Goal: Task Accomplishment & Management: Manage account settings

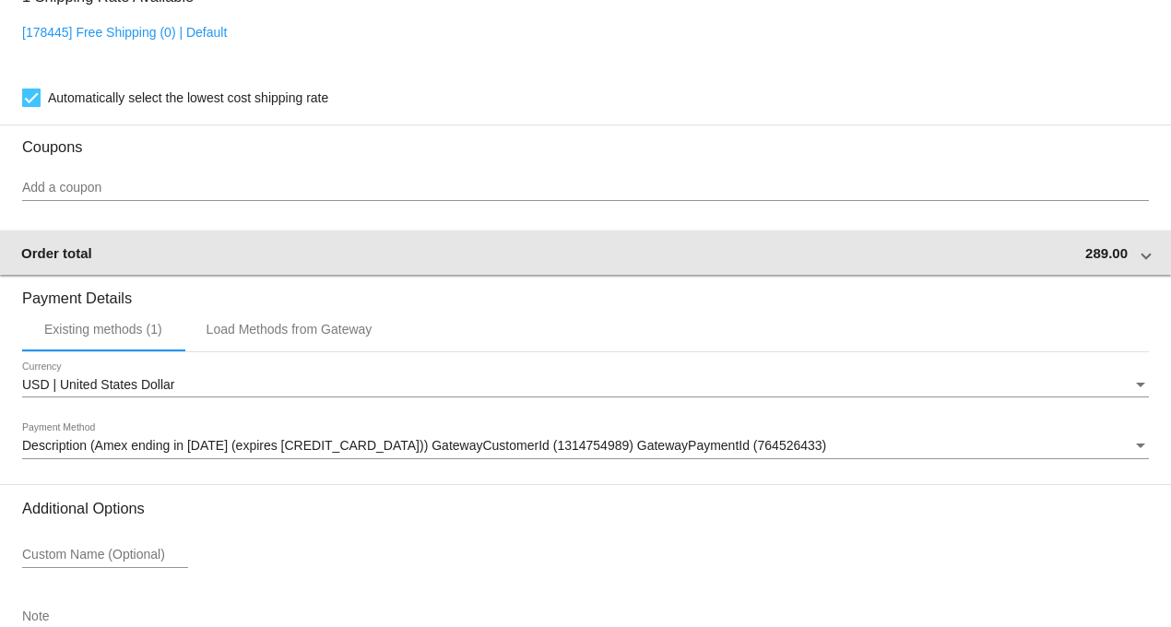
scroll to position [1830, 0]
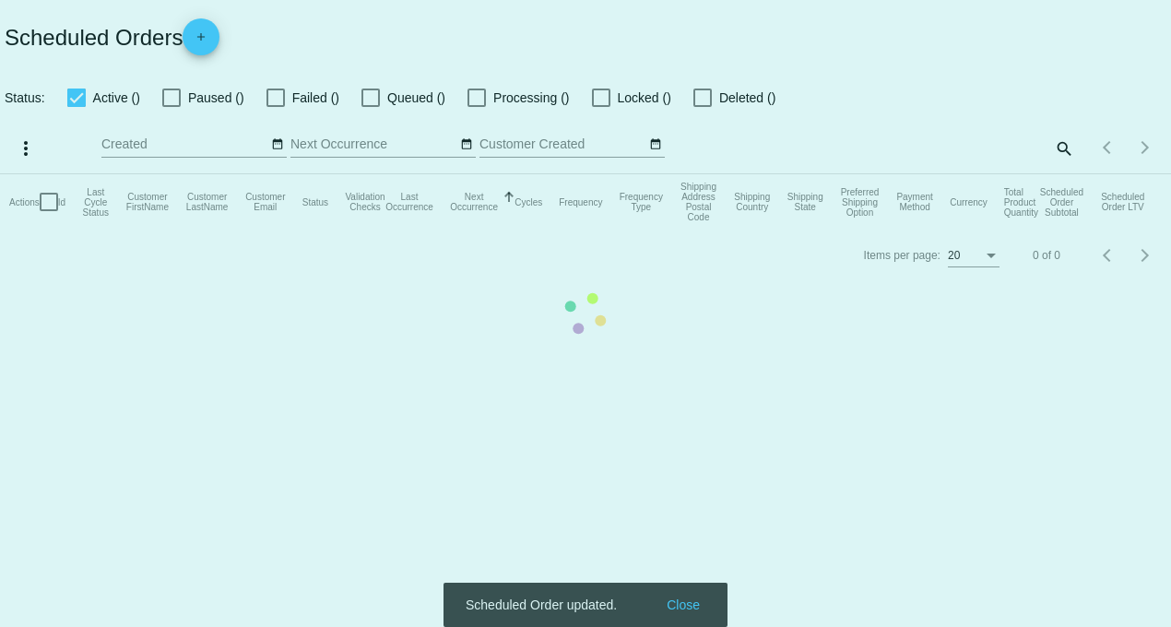
checkbox input "true"
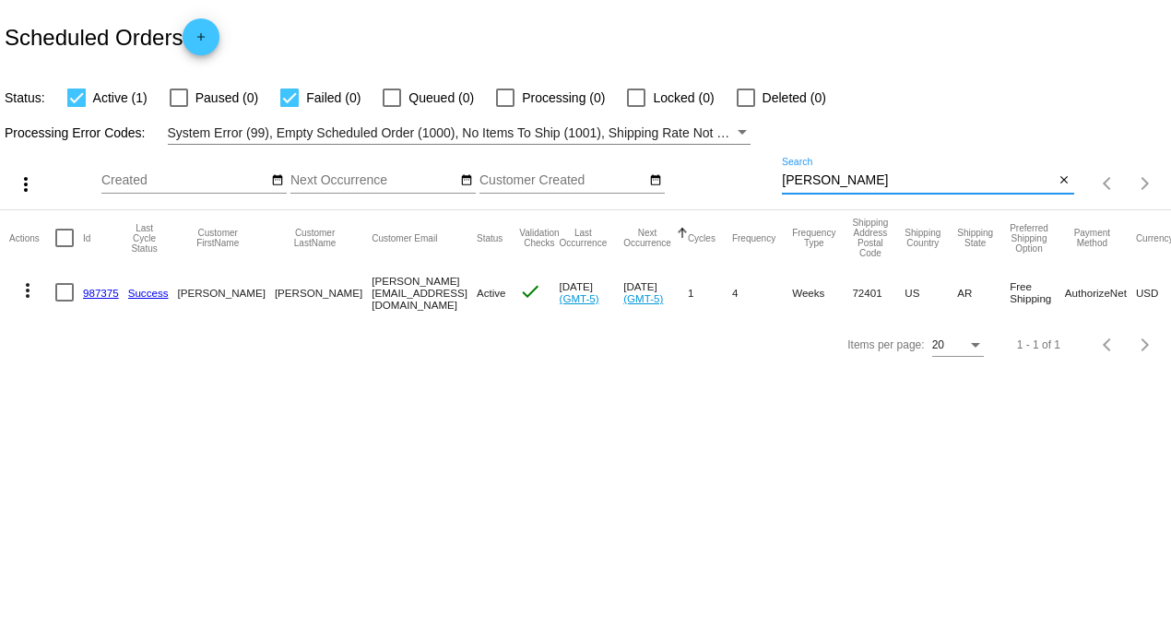
drag, startPoint x: 828, startPoint y: 180, endPoint x: 713, endPoint y: 176, distance: 115.3
click at [726, 178] on div "more_vert Aug Jan Feb Mar [DATE]" at bounding box center [585, 177] width 1171 height 65
type input "[PERSON_NAME]"
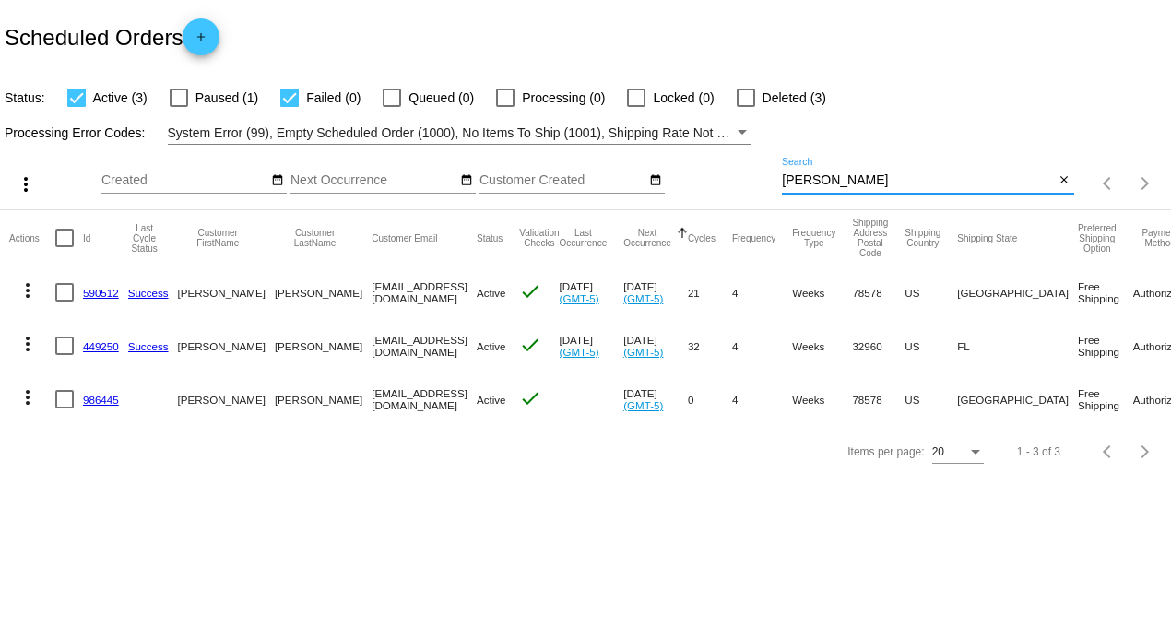
click at [284, 85] on div "Status: Active (3) Paused (1) Failed (0) Queued (0) Processing (0) Locked (0) D…" at bounding box center [585, 91] width 1171 height 35
click at [291, 97] on div at bounding box center [289, 98] width 18 height 18
click at [289, 107] on input "Failed (0)" at bounding box center [289, 107] width 1 height 1
checkbox input "false"
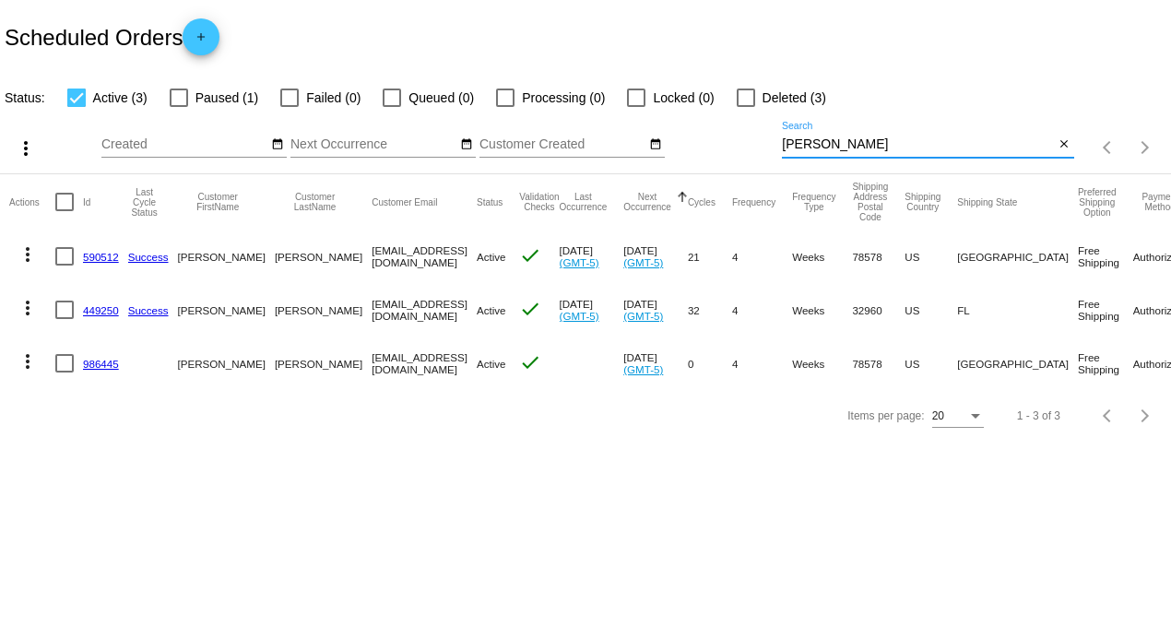
drag, startPoint x: 819, startPoint y: 142, endPoint x: 625, endPoint y: 143, distance: 193.6
click at [627, 143] on div "more_vert Aug Jan Feb Mar [DATE]" at bounding box center [585, 141] width 1171 height 65
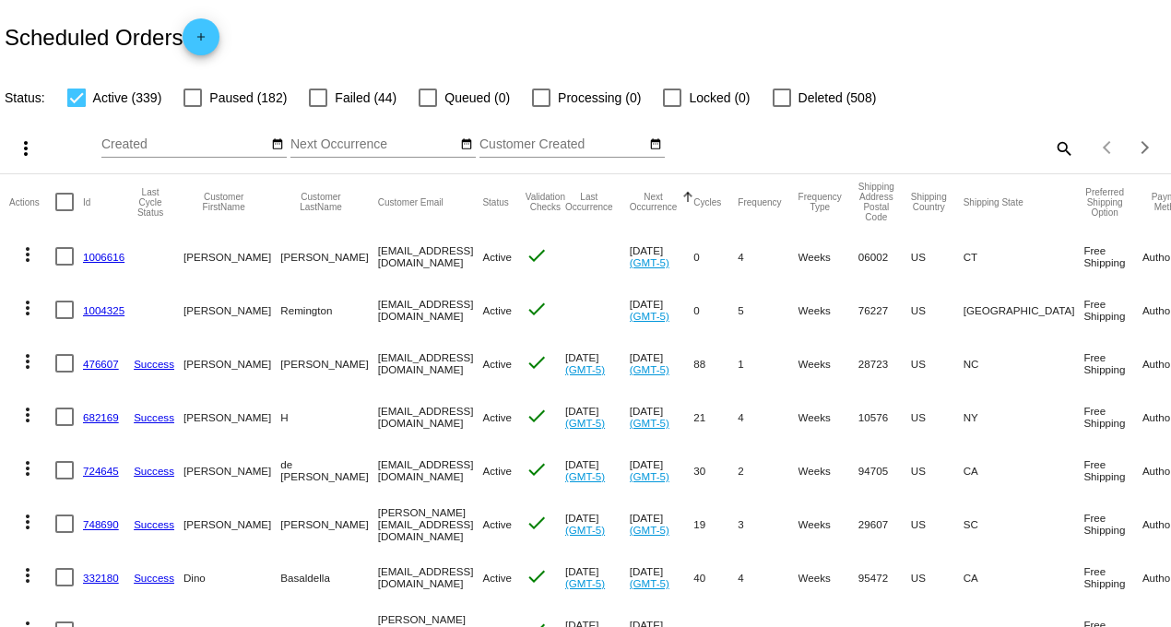
click at [89, 256] on link "1006616" at bounding box center [103, 257] width 41 height 12
click at [23, 245] on mat-icon "more_vert" at bounding box center [28, 254] width 22 height 22
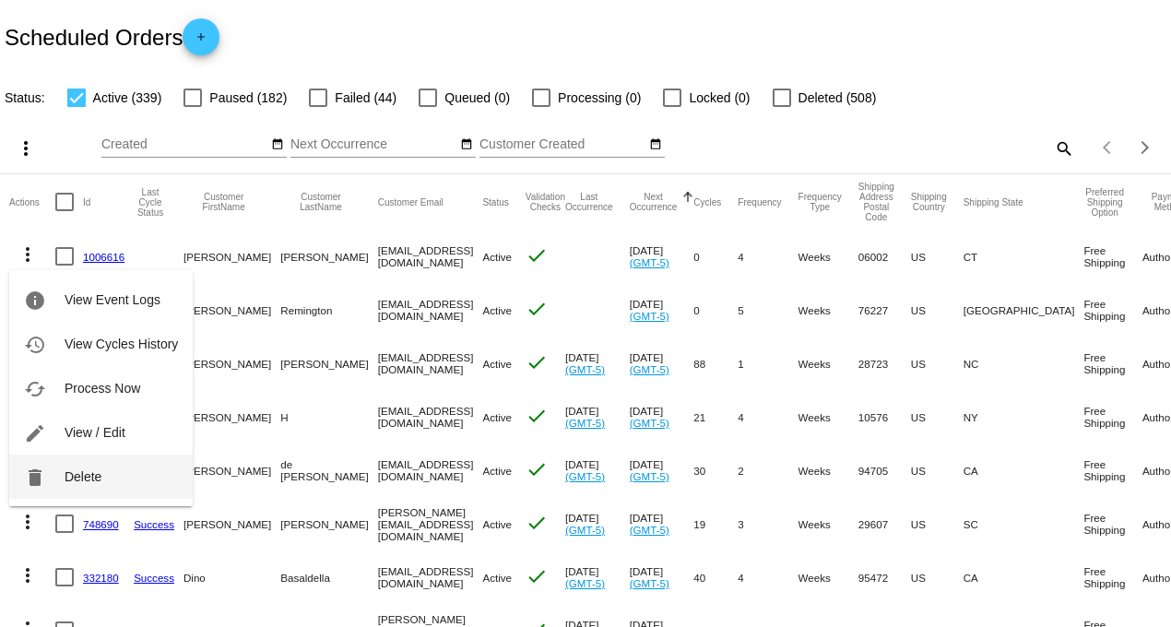
click at [88, 482] on span "Delete" at bounding box center [83, 476] width 37 height 15
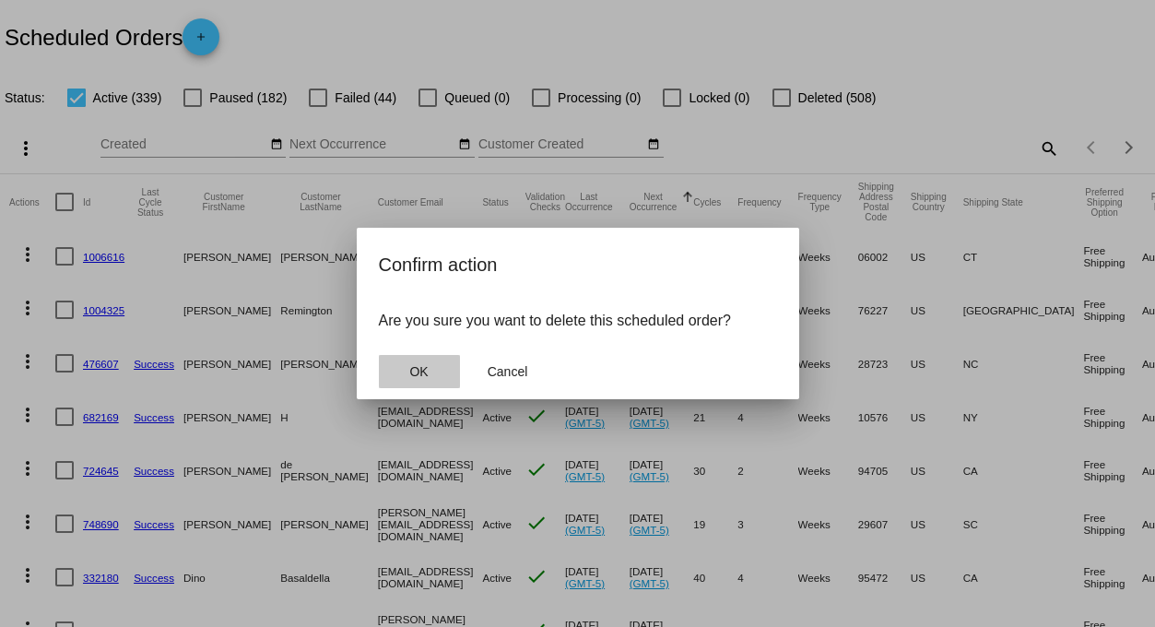
click at [421, 371] on span "OK" at bounding box center [418, 371] width 18 height 15
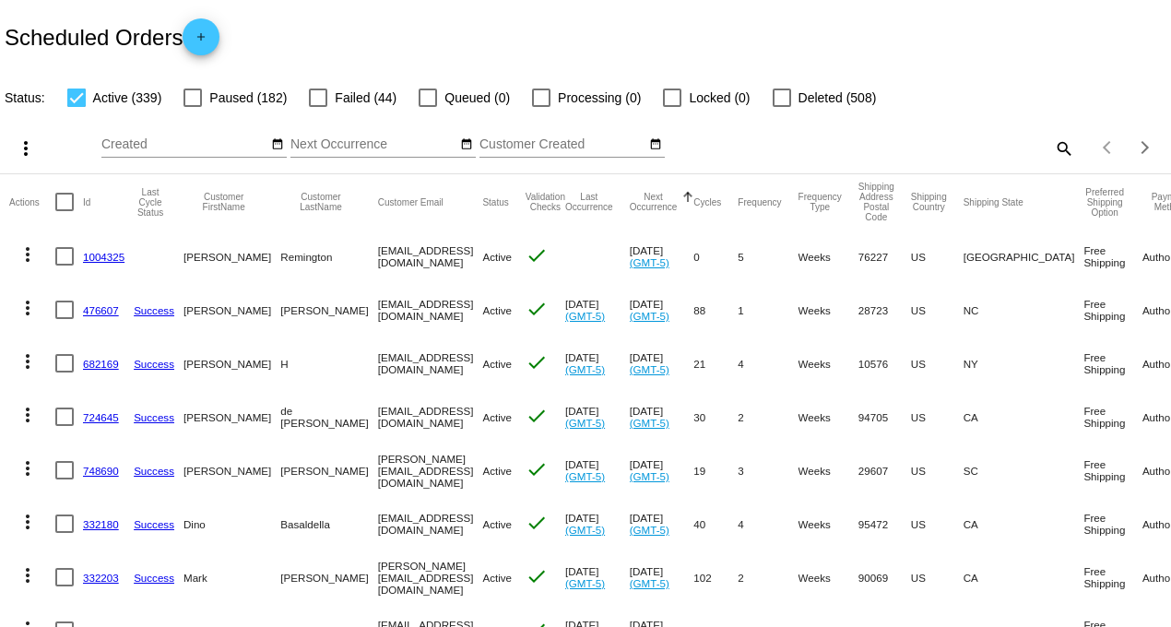
click at [93, 255] on link "1004325" at bounding box center [103, 257] width 41 height 12
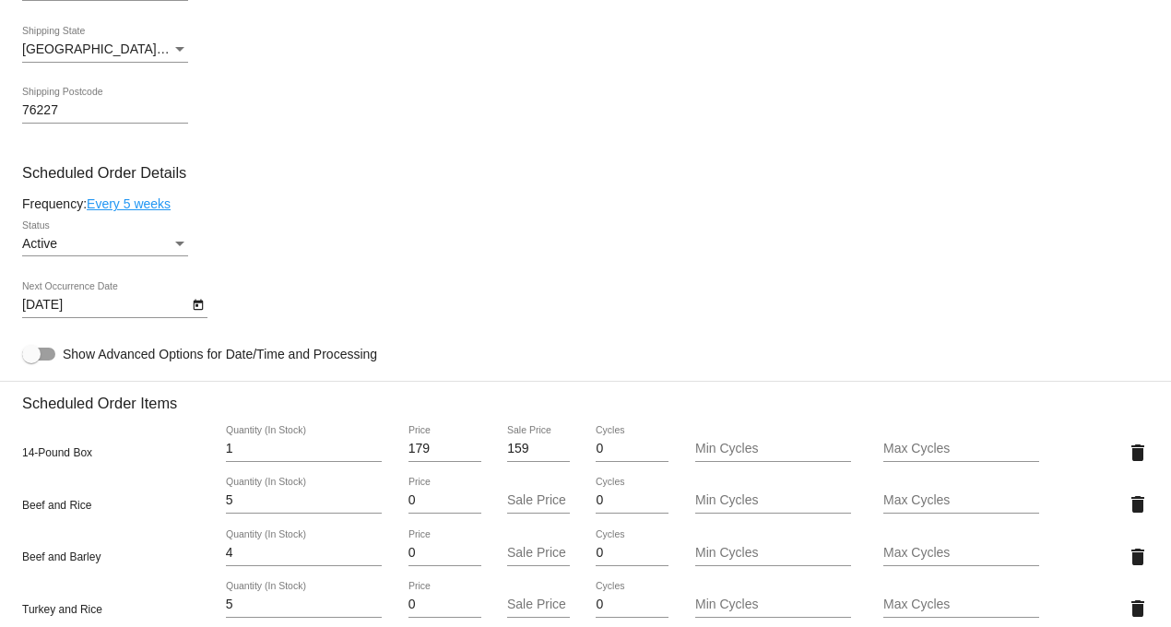
scroll to position [819, 0]
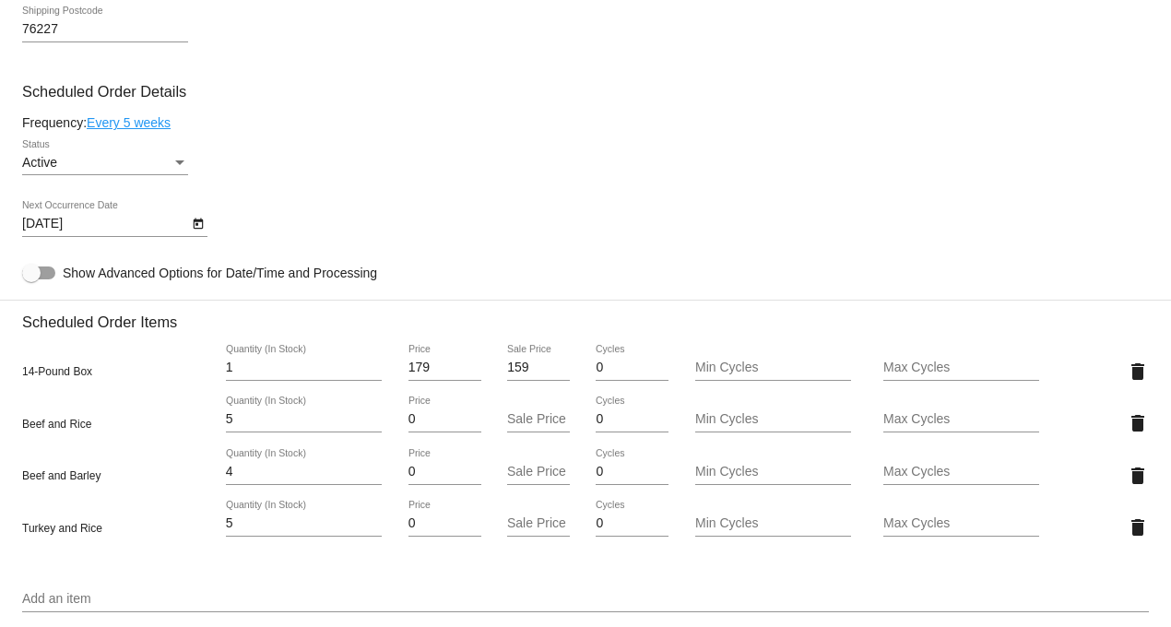
click at [194, 229] on icon "Open calendar" at bounding box center [198, 224] width 13 height 22
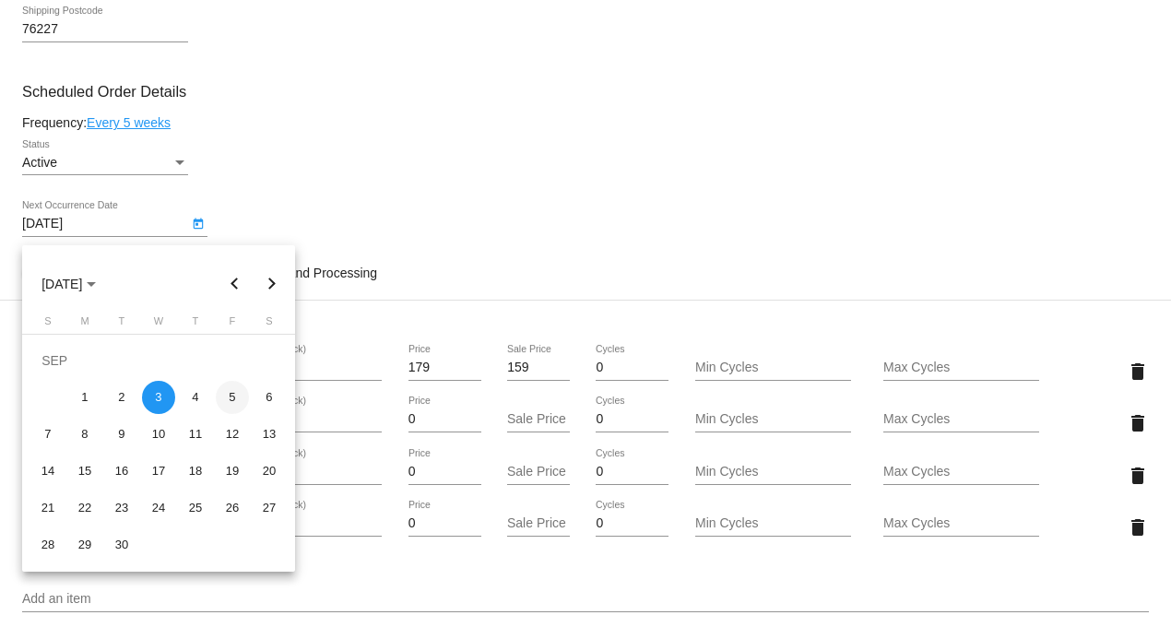
click at [233, 394] on div "5" at bounding box center [232, 397] width 33 height 33
type input "[DATE]"
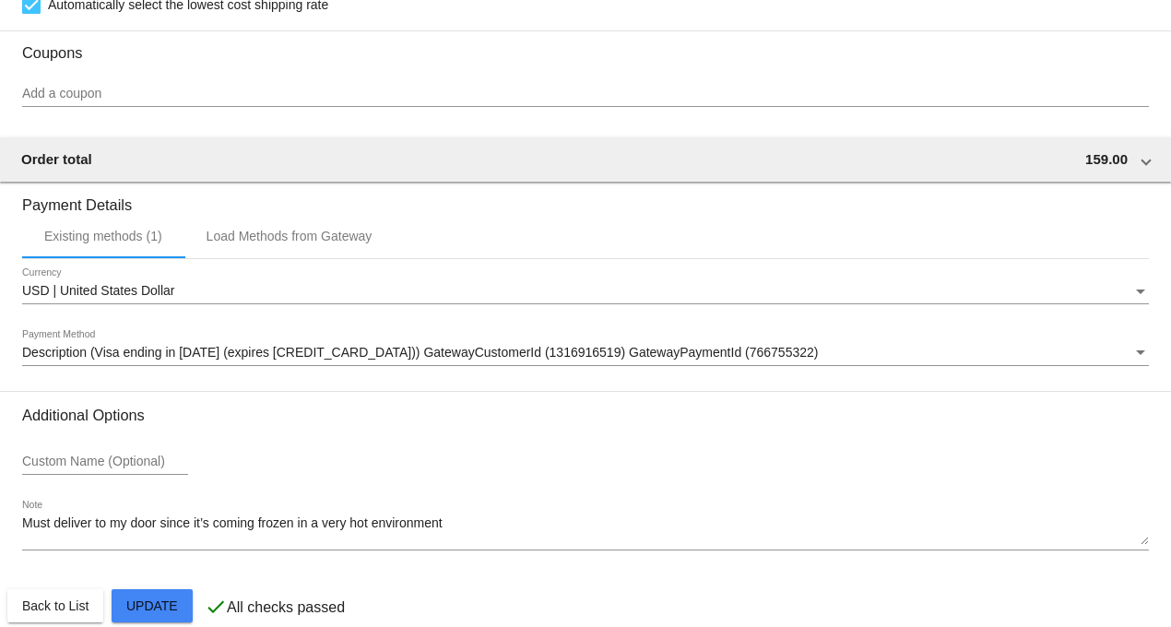
scroll to position [1610, 0]
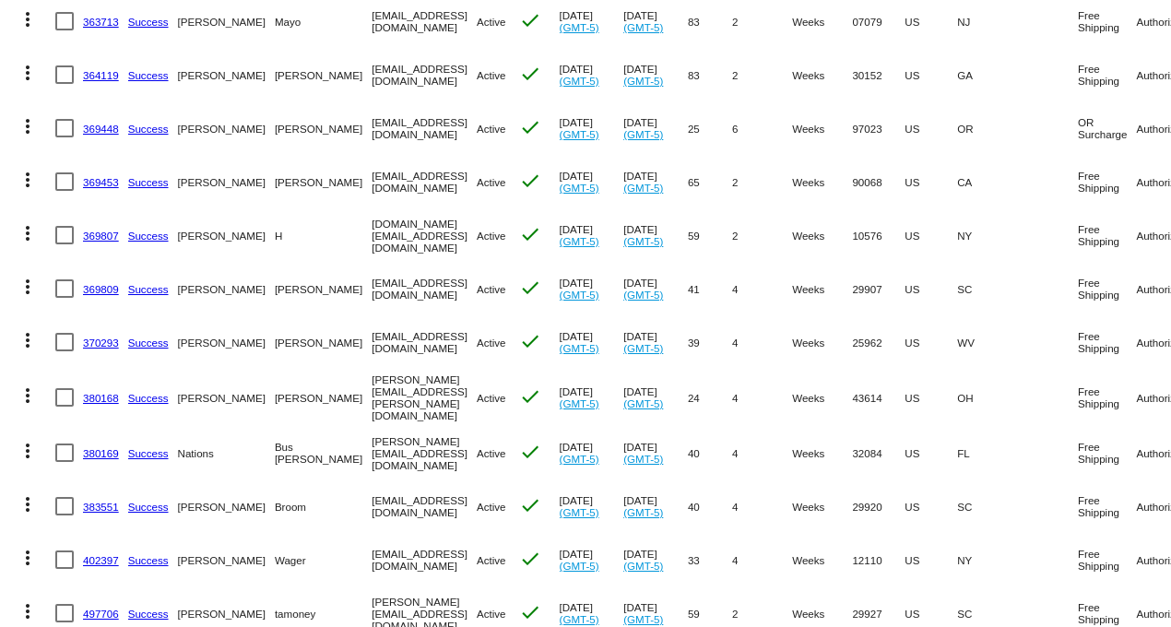
scroll to position [739, 0]
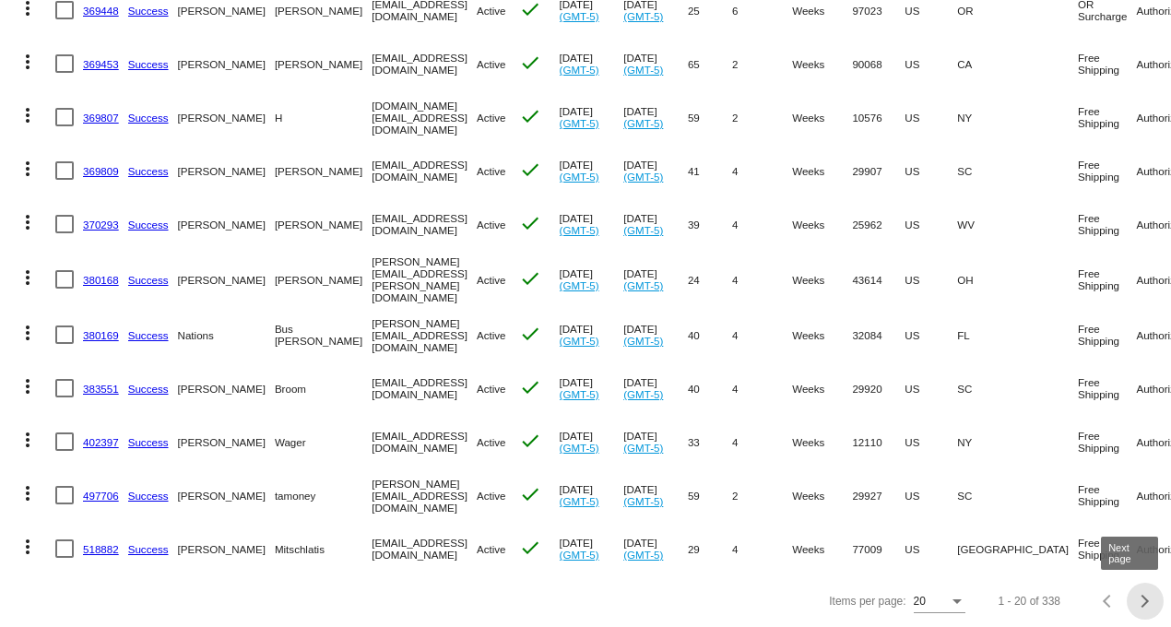
click at [1131, 602] on span "Next page" at bounding box center [1145, 600] width 37 height 9
click at [1130, 575] on mat-table "Actions Id Last Cycle Status Customer FirstName Customer LastName Customer Emai…" at bounding box center [585, 11] width 1171 height 1128
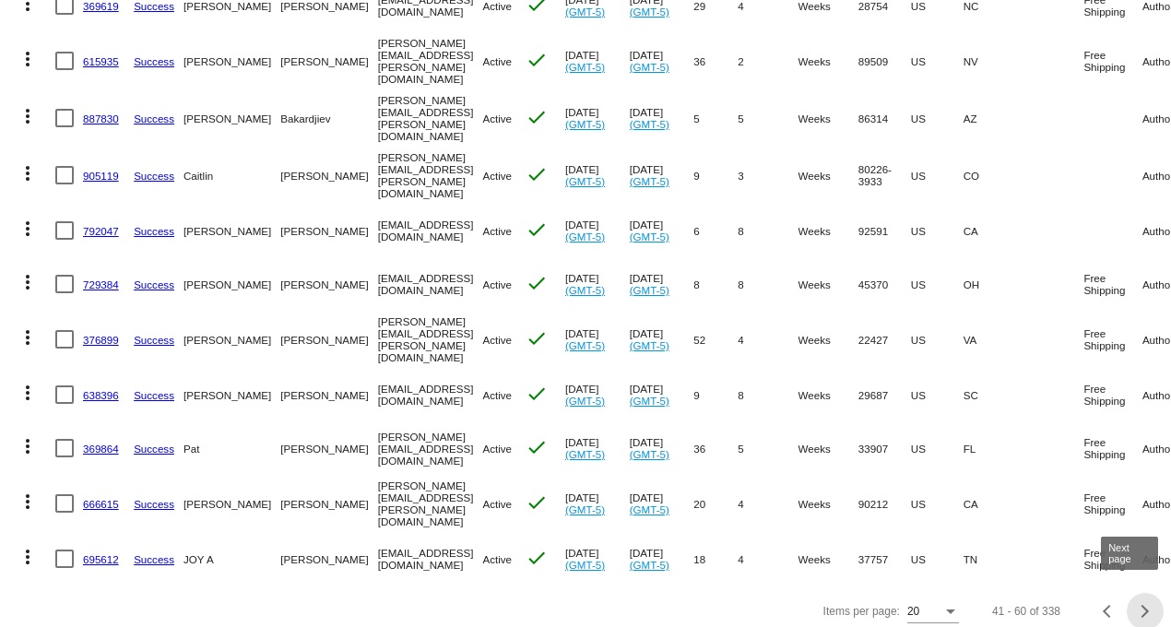
click at [1136, 605] on div "Next page" at bounding box center [1142, 611] width 13 height 13
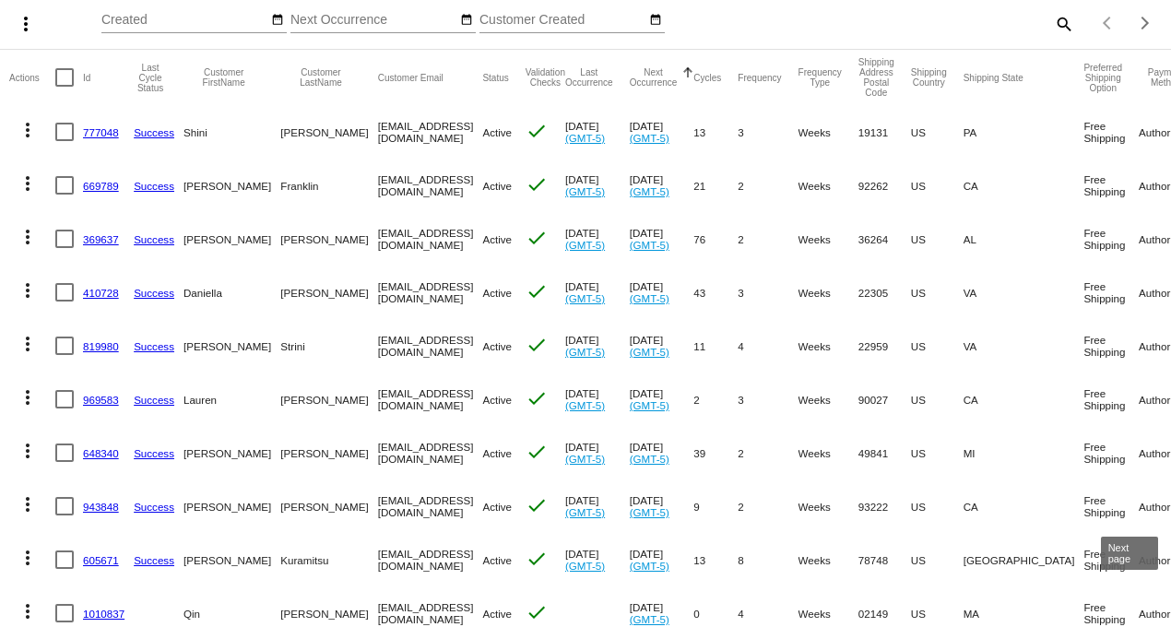
scroll to position [0, 0]
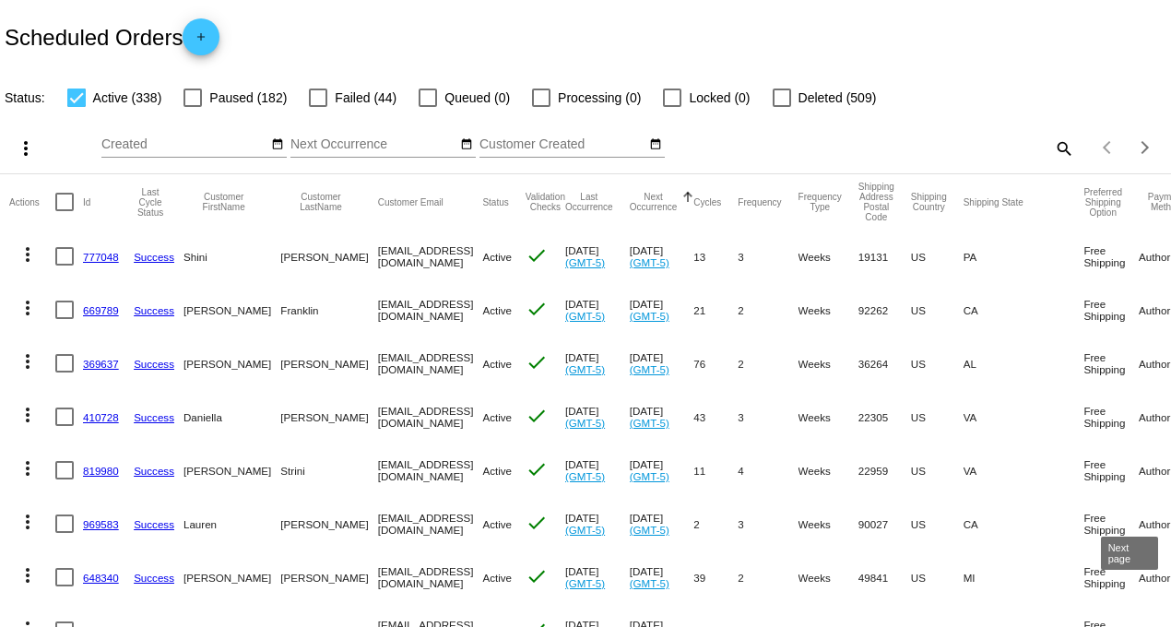
click at [1052, 144] on mat-icon "search" at bounding box center [1063, 148] width 22 height 29
click at [880, 142] on input "Search" at bounding box center [927, 144] width 291 height 15
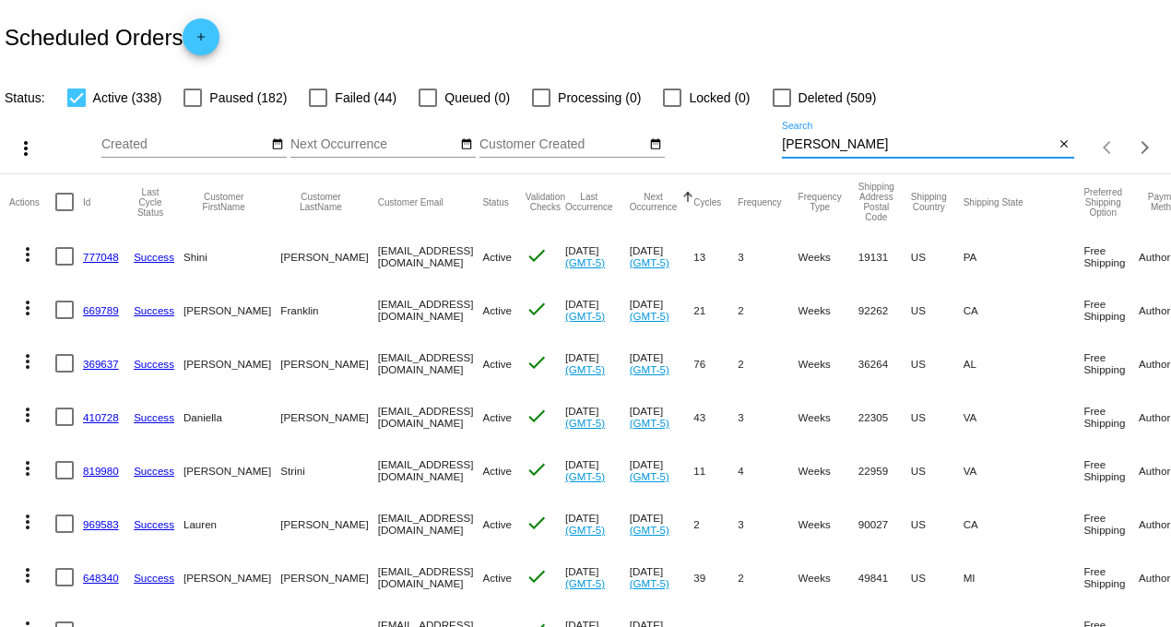
type input "[PERSON_NAME]"
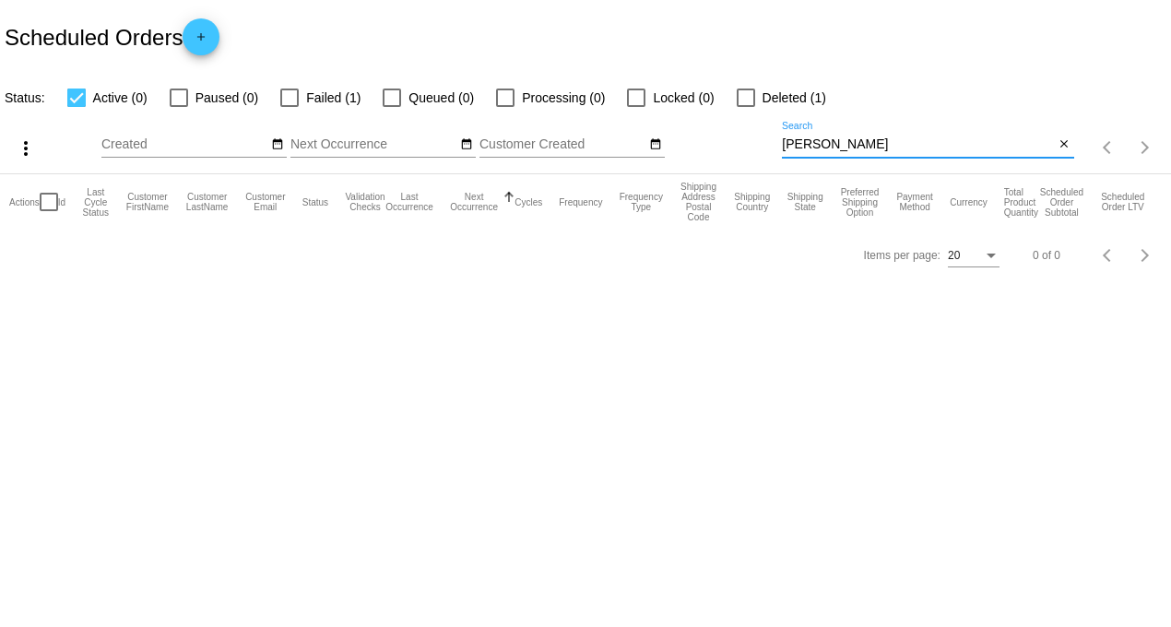
click at [291, 92] on div at bounding box center [289, 98] width 18 height 18
click at [289, 107] on input "Failed (1)" at bounding box center [289, 107] width 1 height 1
checkbox input "true"
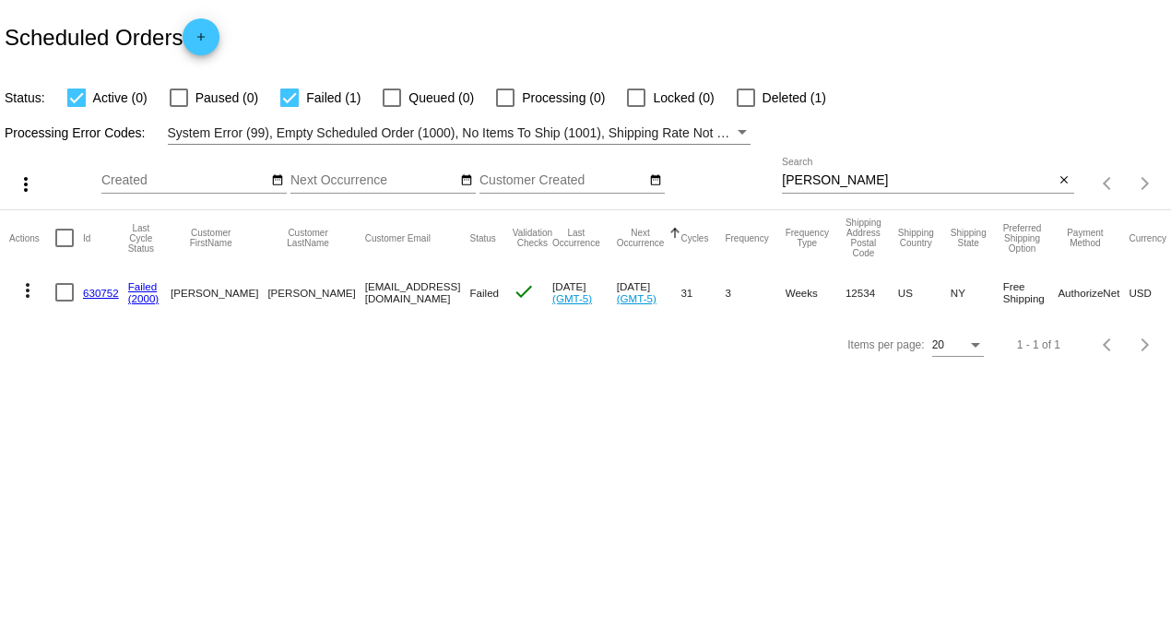
click at [19, 292] on mat-icon "more_vert" at bounding box center [28, 290] width 22 height 22
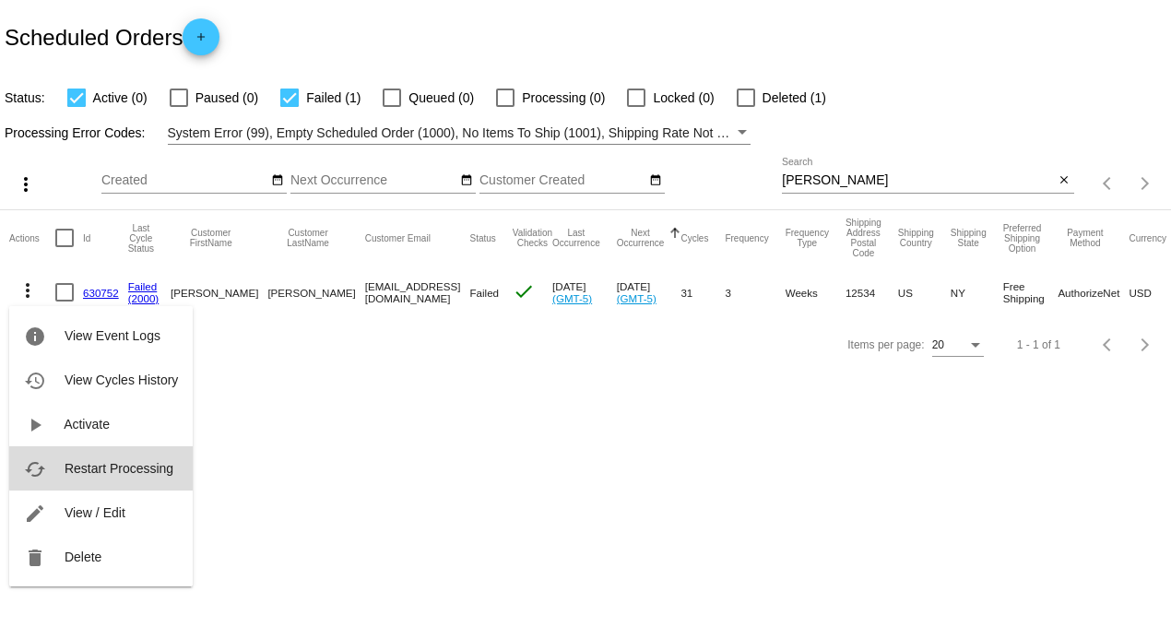
click at [112, 465] on span "Restart Processing" at bounding box center [119, 468] width 109 height 15
